Goal: Find specific page/section: Find specific page/section

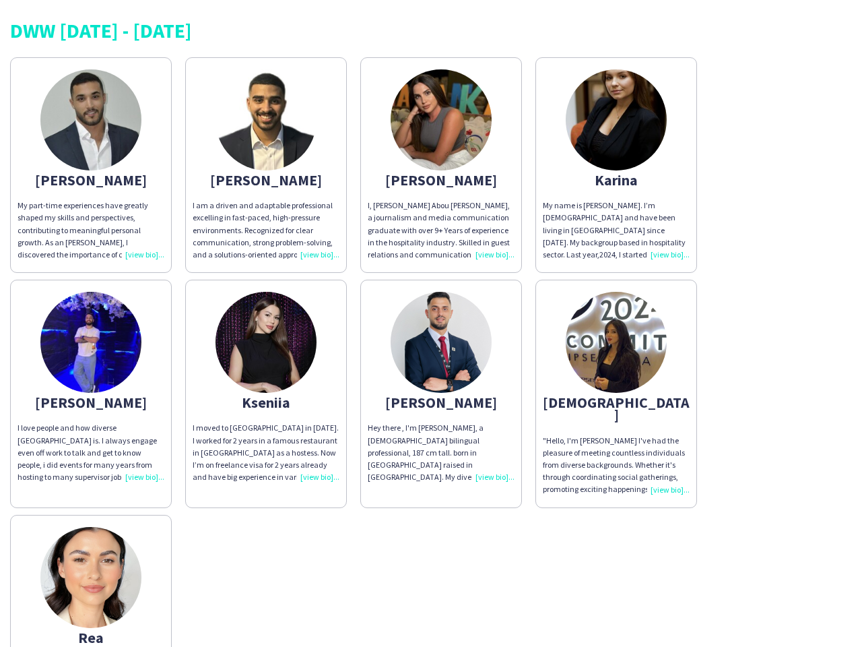
click at [431, 323] on img at bounding box center [441, 342] width 101 height 101
click at [91, 165] on img at bounding box center [90, 119] width 101 height 101
click at [266, 165] on img at bounding box center [266, 119] width 101 height 101
click at [441, 165] on img at bounding box center [441, 119] width 101 height 101
click at [617, 165] on img at bounding box center [616, 119] width 101 height 101
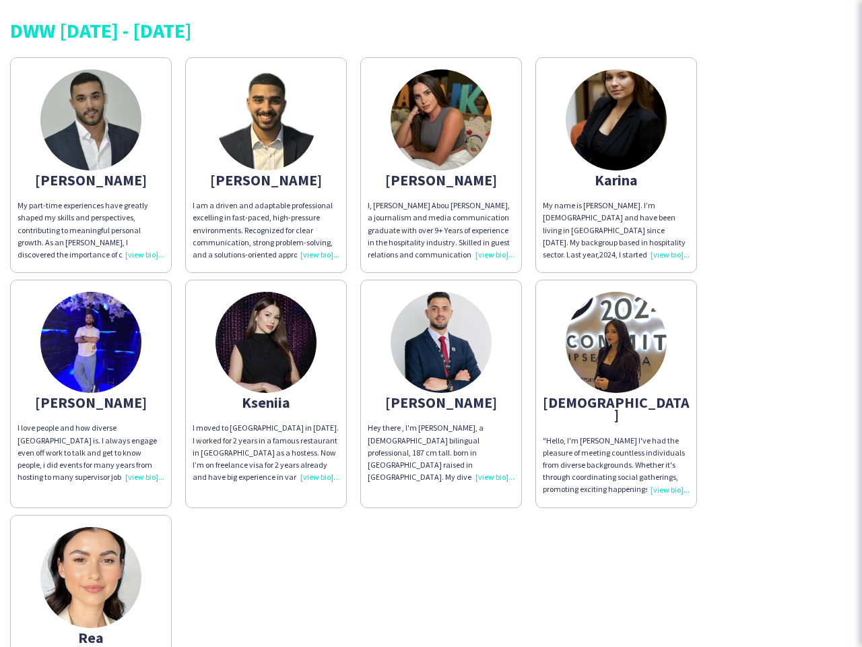
click at [91, 387] on img at bounding box center [90, 342] width 101 height 101
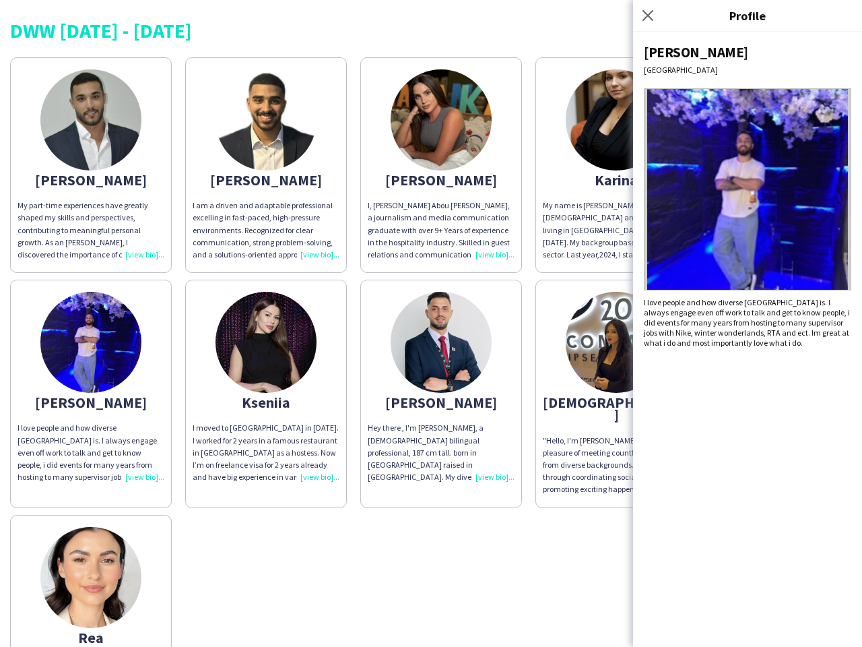
click at [266, 387] on img at bounding box center [266, 342] width 101 height 101
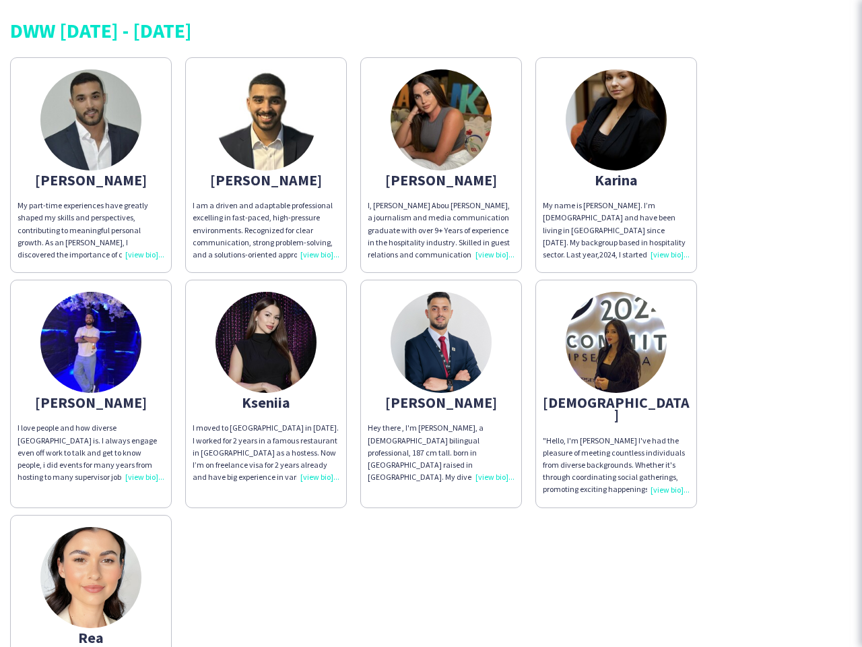
click at [441, 387] on img at bounding box center [441, 342] width 101 height 101
click at [617, 387] on img at bounding box center [616, 342] width 101 height 101
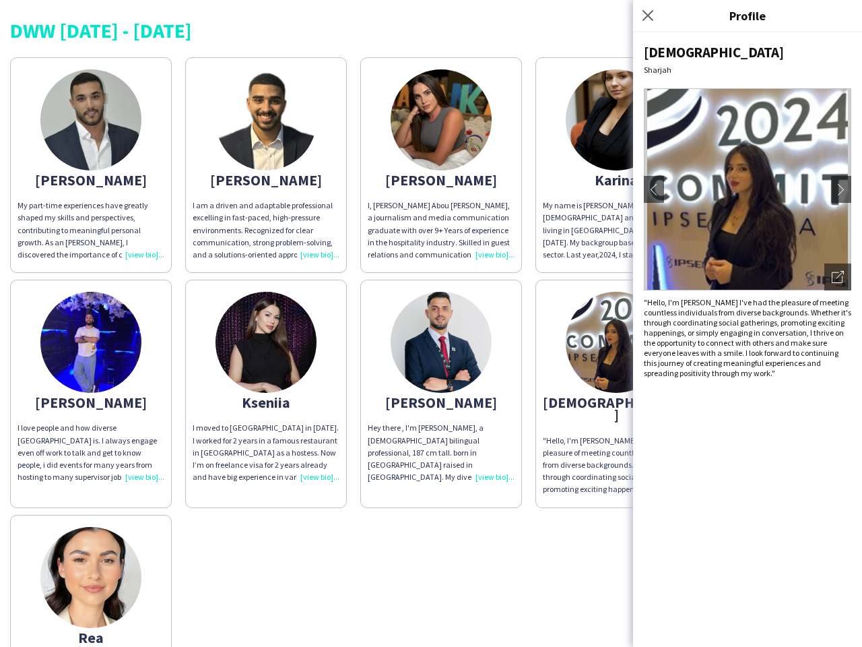
click at [91, 574] on img at bounding box center [90, 577] width 101 height 101
